Goal: Find specific page/section: Find specific page/section

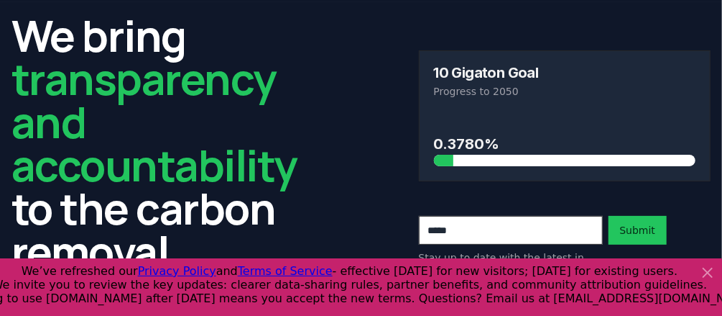
scroll to position [115, 0]
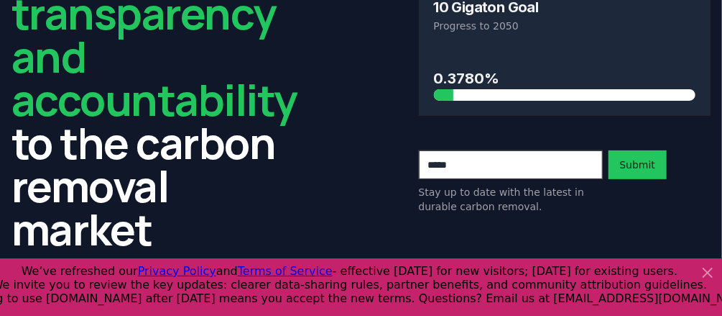
click at [710, 272] on icon at bounding box center [707, 272] width 17 height 17
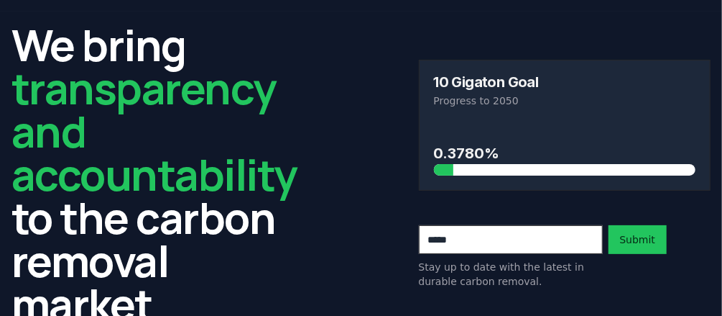
scroll to position [0, 0]
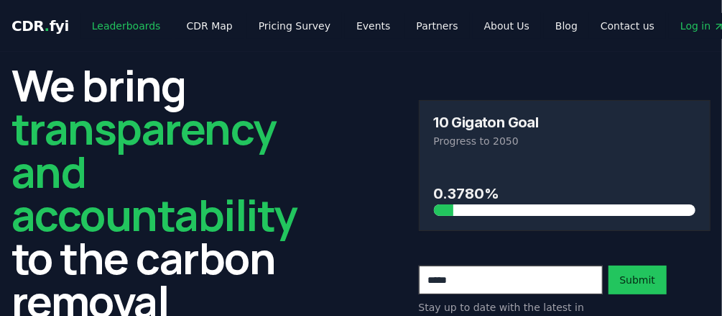
click at [137, 26] on link "Leaderboards" at bounding box center [127, 26] width 92 height 26
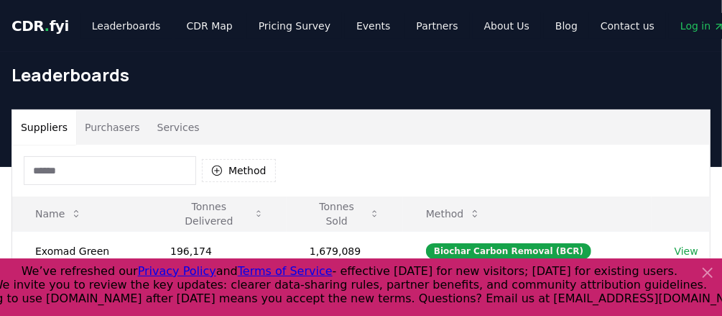
click at [116, 122] on button "Purchasers" at bounding box center [112, 127] width 73 height 35
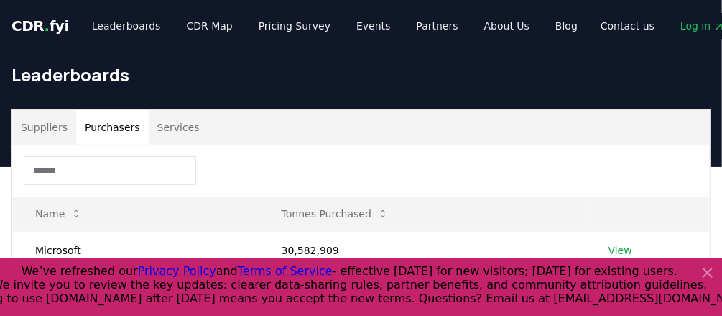
click at [83, 165] on input at bounding box center [110, 170] width 173 height 29
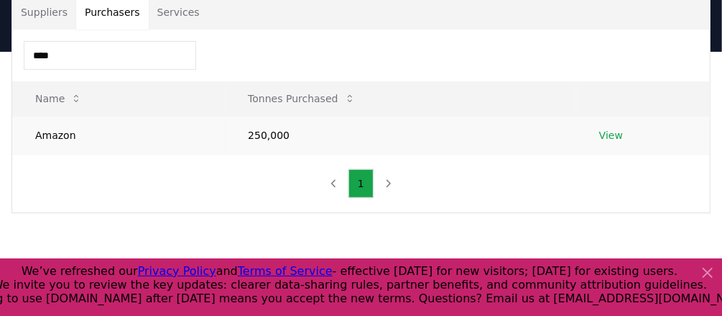
type input "****"
click at [610, 134] on link "View" at bounding box center [612, 135] width 24 height 14
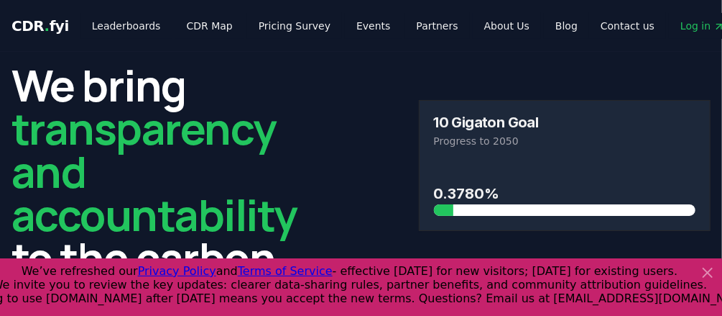
click at [713, 274] on icon at bounding box center [707, 272] width 17 height 17
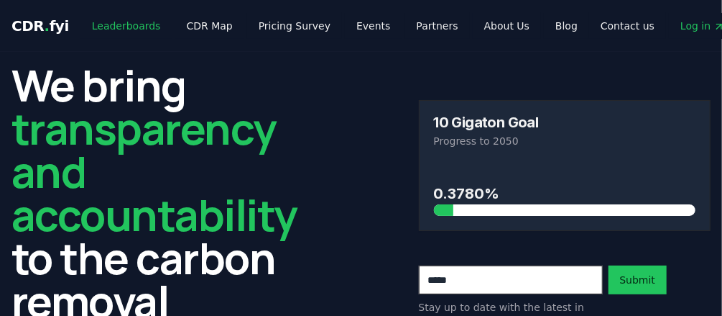
click at [134, 25] on link "Leaderboards" at bounding box center [127, 26] width 92 height 26
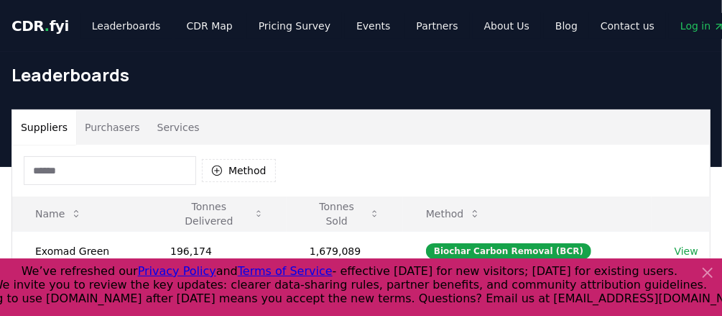
click at [80, 131] on button "Purchasers" at bounding box center [112, 127] width 73 height 35
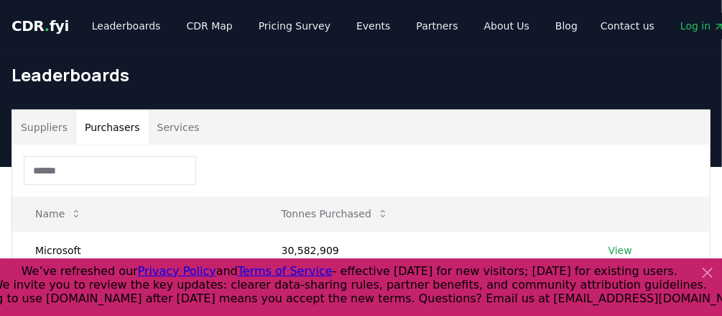
click at [102, 173] on input at bounding box center [110, 170] width 173 height 29
type input "******"
click at [618, 248] on link "View" at bounding box center [612, 250] width 24 height 14
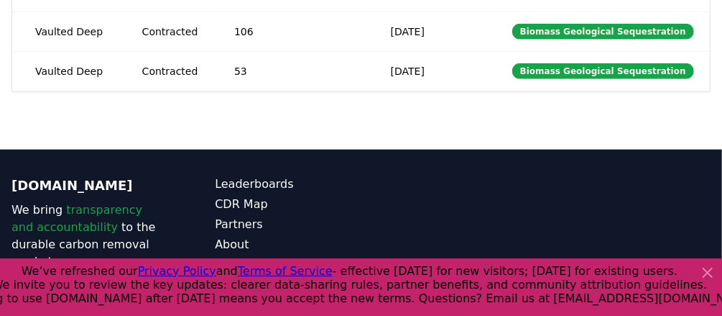
scroll to position [693, 0]
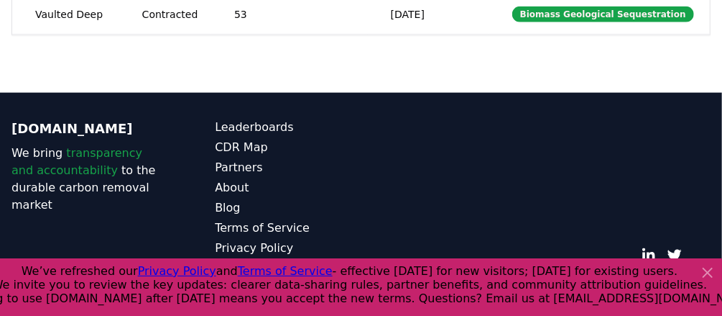
drag, startPoint x: 707, startPoint y: 274, endPoint x: 662, endPoint y: 262, distance: 46.0
click at [707, 274] on icon at bounding box center [708, 272] width 9 height 9
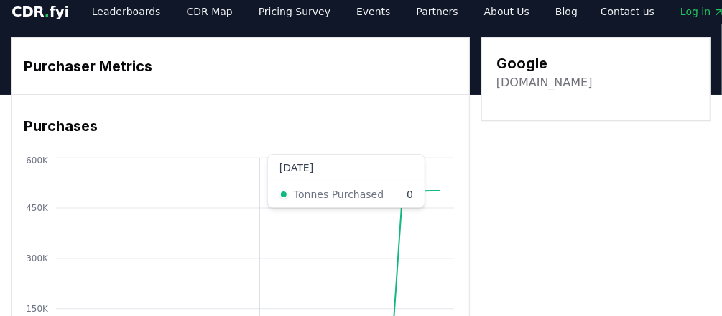
scroll to position [0, 0]
